Goal: Information Seeking & Learning: Find specific fact

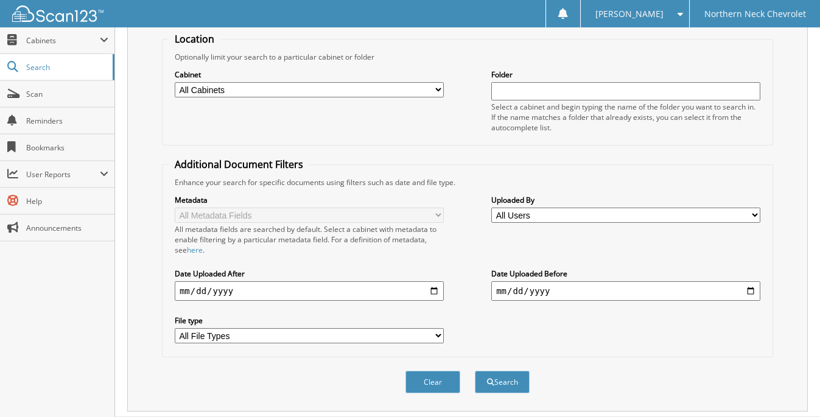
scroll to position [145, 0]
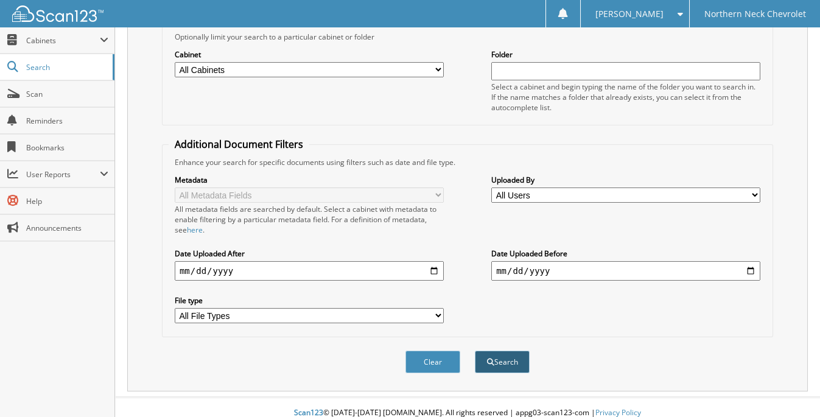
type input "54607"
click at [504, 350] on button "Search" at bounding box center [502, 361] width 55 height 23
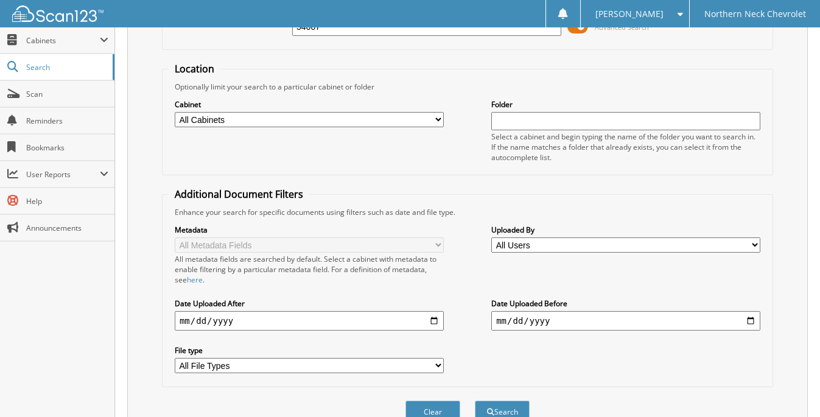
scroll to position [318, 0]
